Goal: Information Seeking & Learning: Learn about a topic

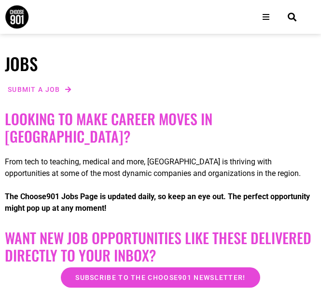
click at [120, 91] on div "Submit a job" at bounding box center [161, 89] width 312 height 13
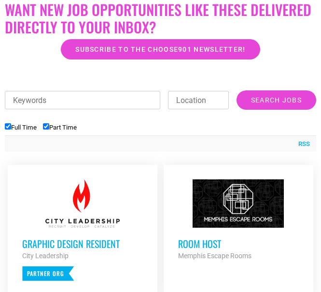
scroll to position [225, 0]
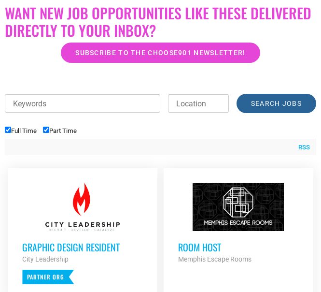
click at [278, 94] on input "Search Jobs" at bounding box center [277, 103] width 80 height 19
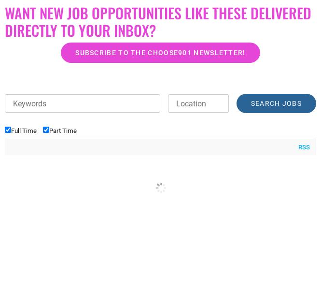
click at [278, 94] on input "Search Jobs" at bounding box center [277, 103] width 80 height 19
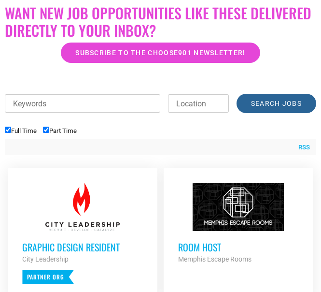
click at [278, 94] on input "Search Jobs" at bounding box center [277, 103] width 80 height 19
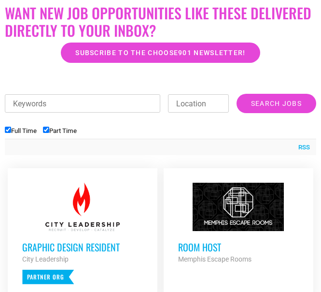
click at [7, 127] on input "Full Time" at bounding box center [8, 130] width 6 height 6
checkbox input "false"
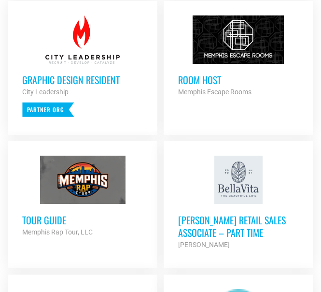
scroll to position [389, 0]
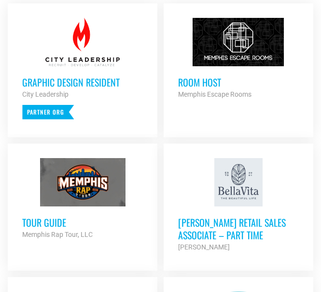
click at [228, 76] on h3 "Room Host" at bounding box center [238, 82] width 121 height 13
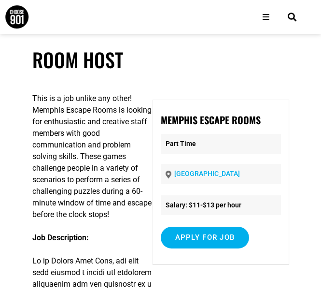
scroll to position [1046, 0]
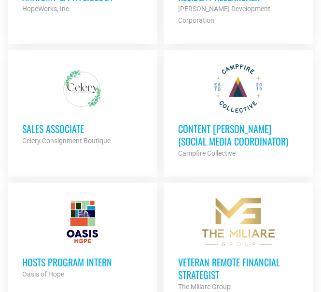
scroll to position [742, 0]
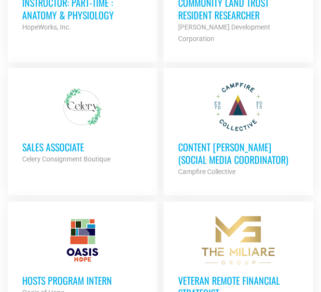
click at [32, 141] on h3 "Sales Associate" at bounding box center [82, 147] width 121 height 13
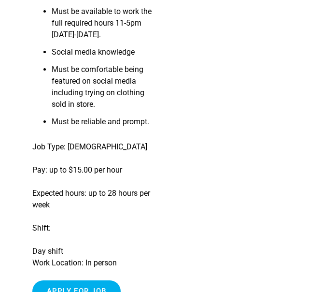
scroll to position [984, 0]
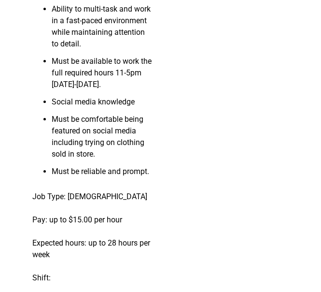
scroll to position [917, 0]
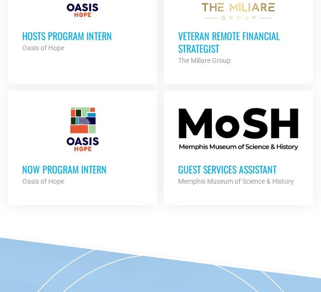
scroll to position [969, 0]
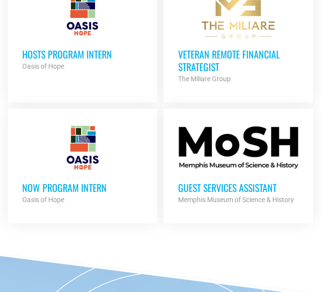
click at [281, 171] on div "Guest Services Assistant Memphis Museum of Science & History Partner Org" at bounding box center [238, 188] width 121 height 34
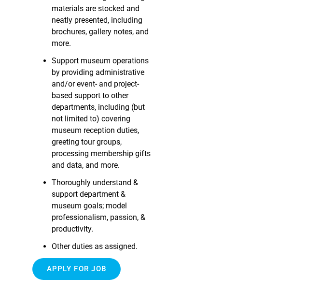
scroll to position [657, 0]
